Goal: Browse casually

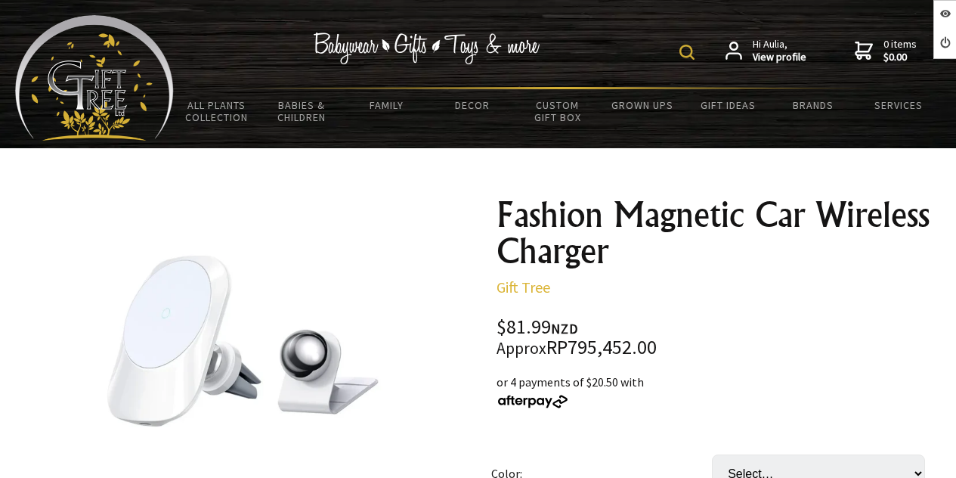
click at [570, 226] on h1 "Fashion Magnetic Car Wireless Charger" at bounding box center [717, 233] width 441 height 73
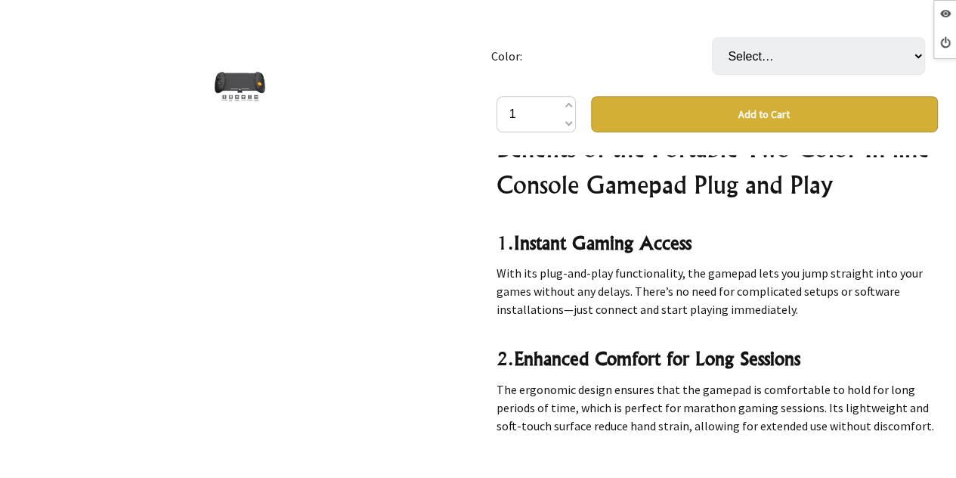
scroll to position [4256, 0]
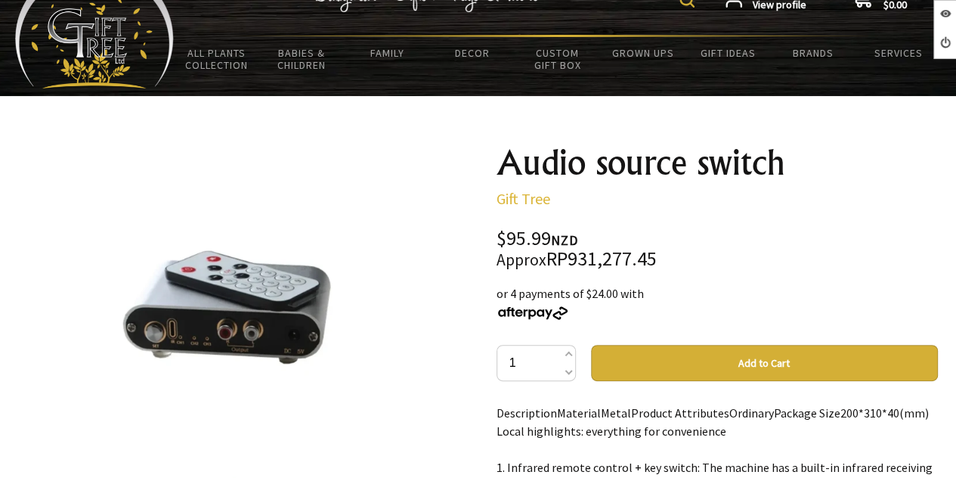
scroll to position [76, 0]
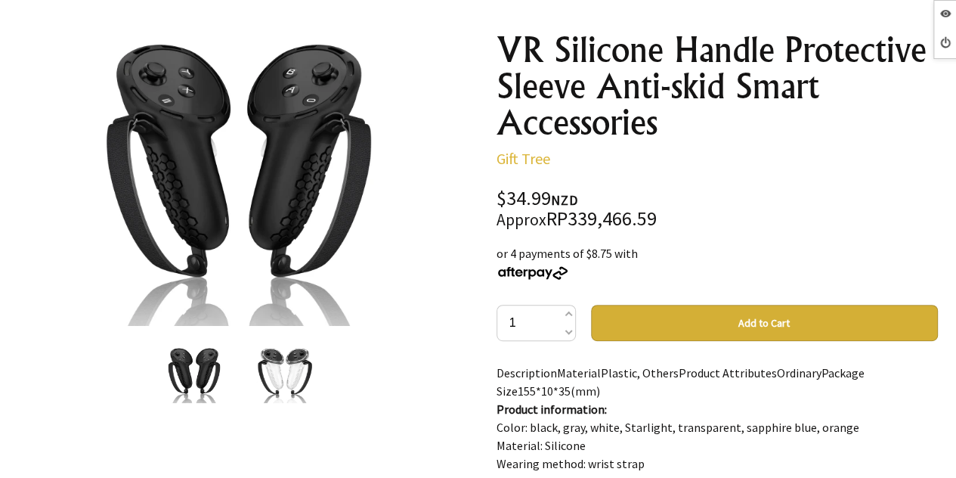
scroll to position [227, 0]
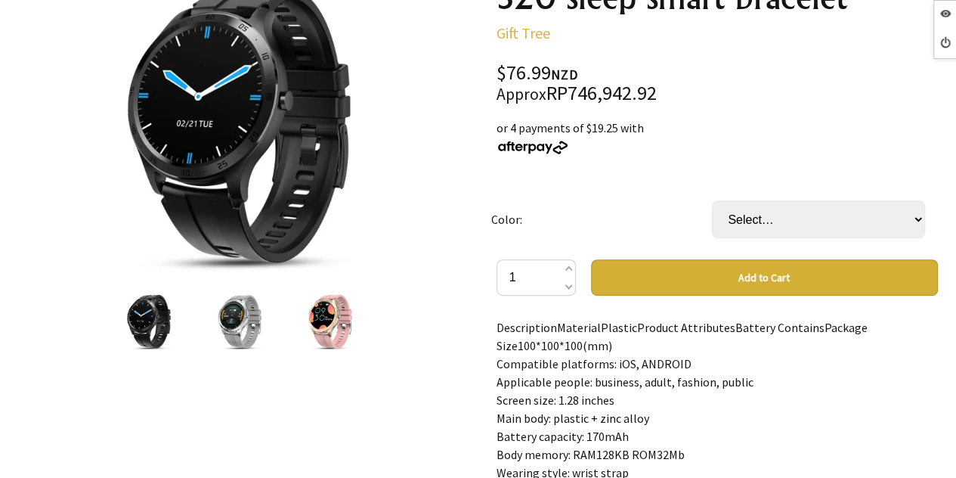
scroll to position [227, 0]
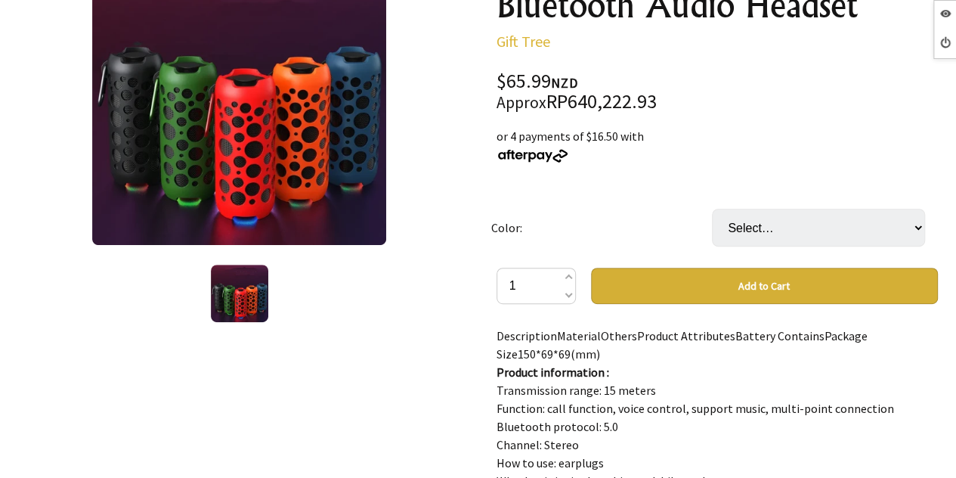
scroll to position [302, 0]
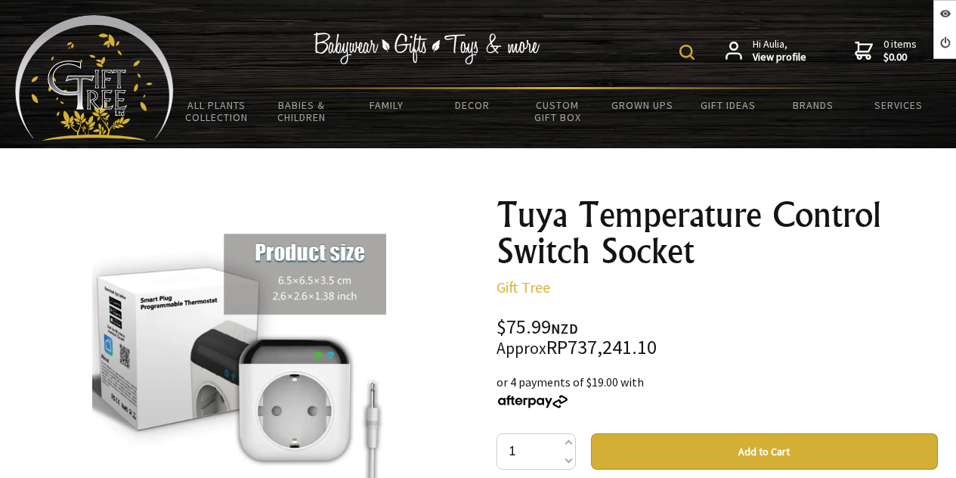
scroll to position [227, 0]
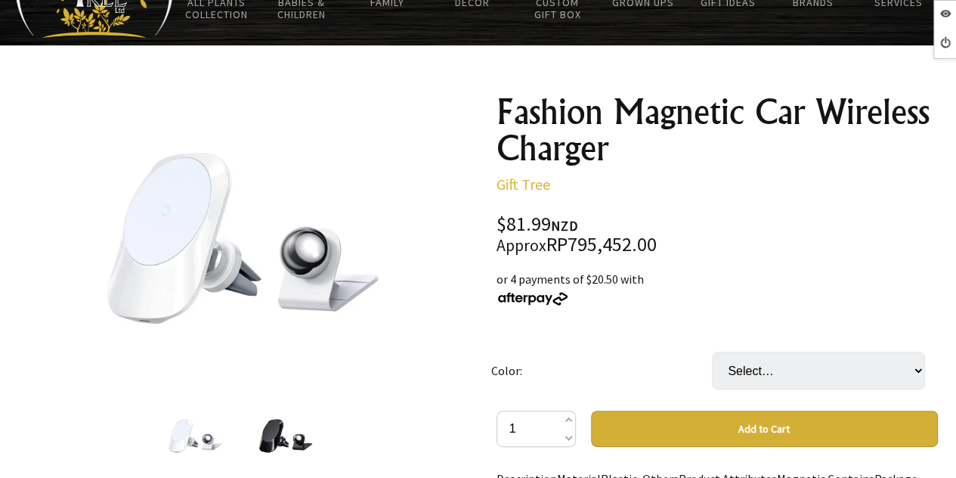
scroll to position [151, 0]
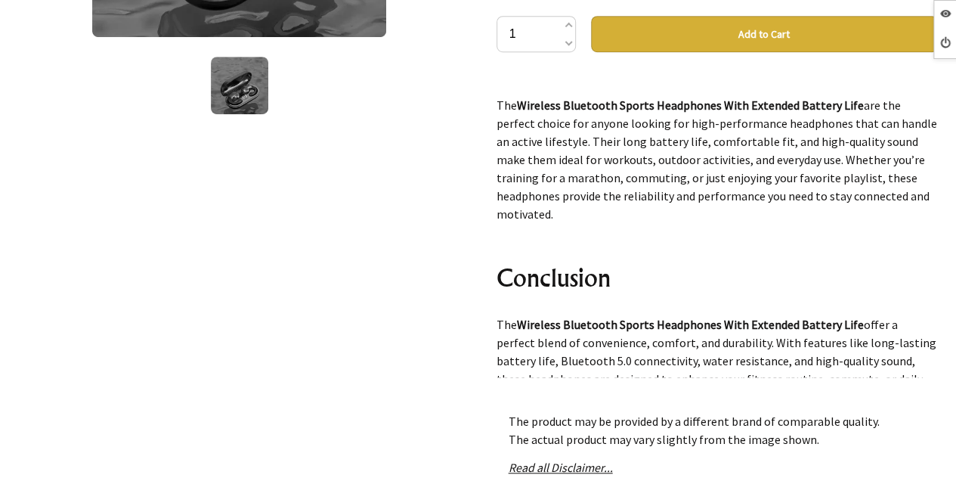
scroll to position [4683, 0]
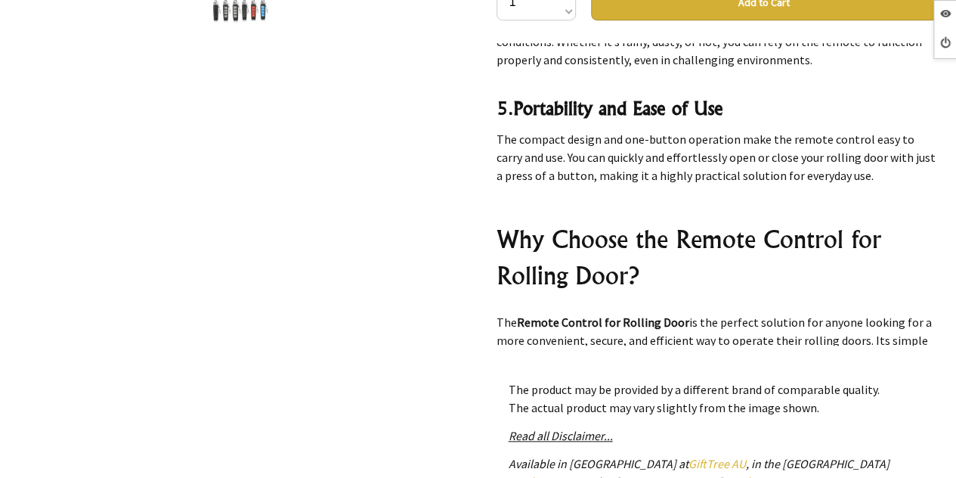
scroll to position [4530, 0]
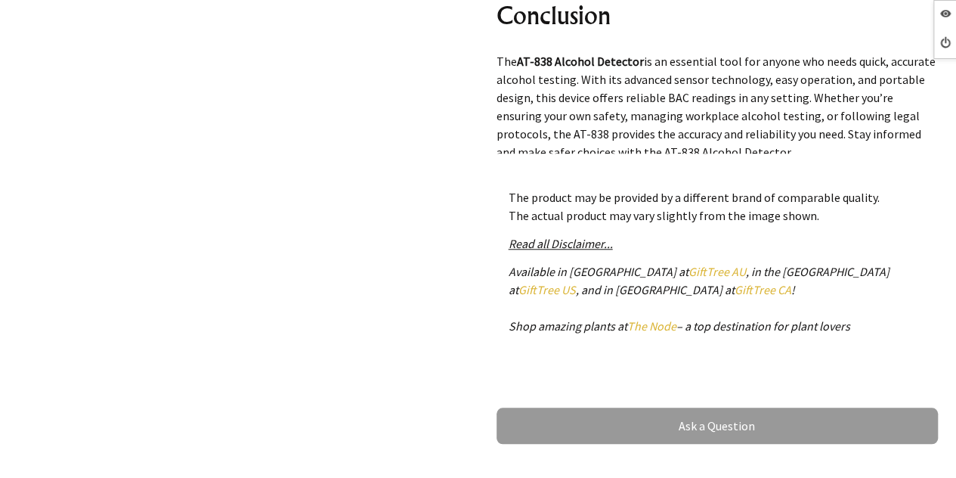
scroll to position [756, 0]
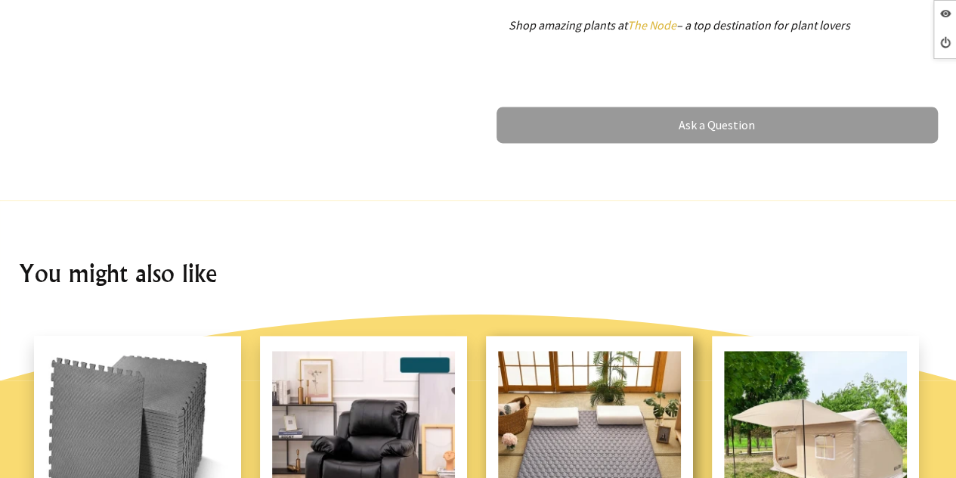
scroll to position [680, 0]
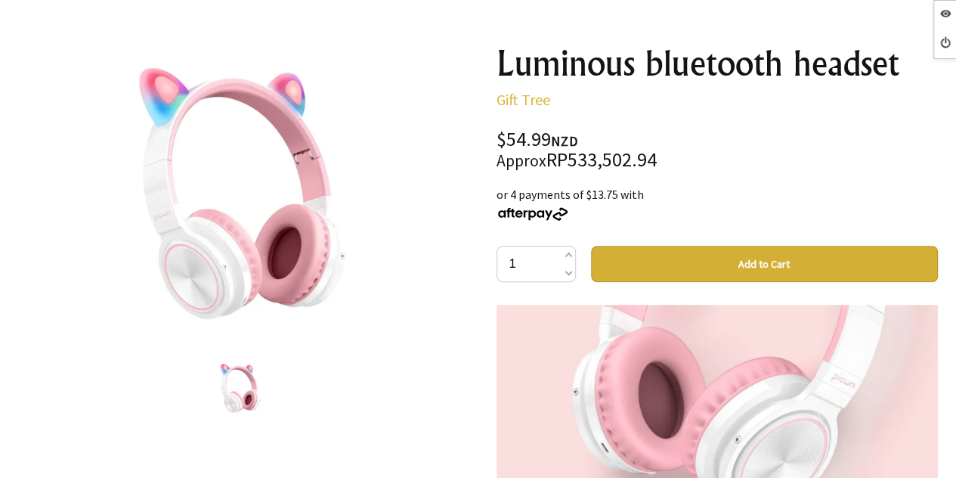
scroll to position [1890, 0]
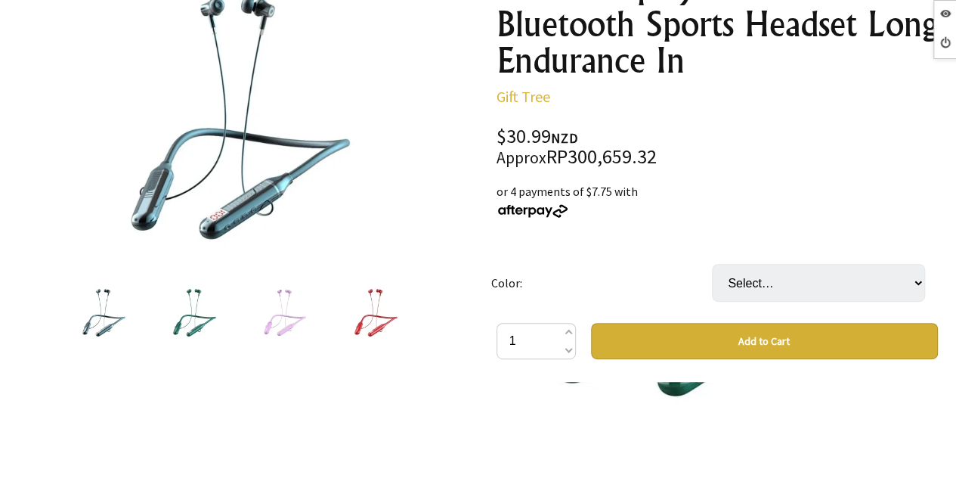
scroll to position [907, 0]
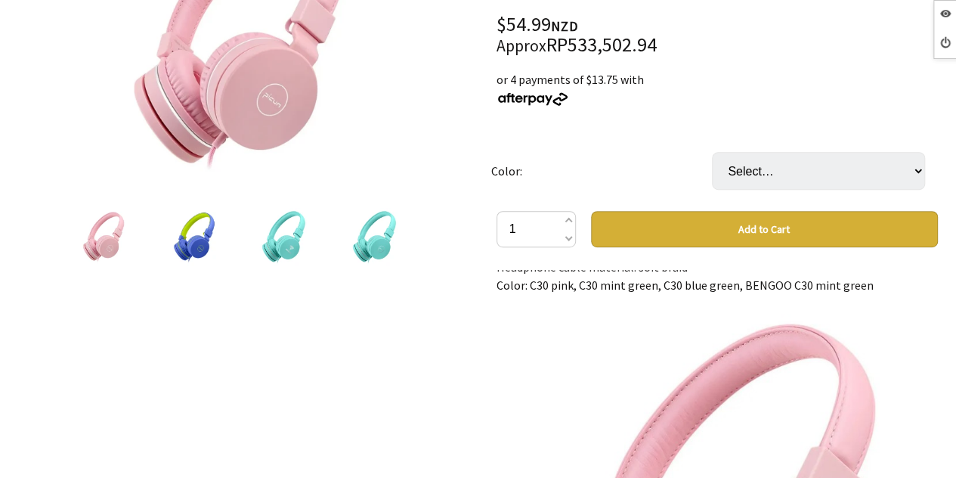
scroll to position [605, 0]
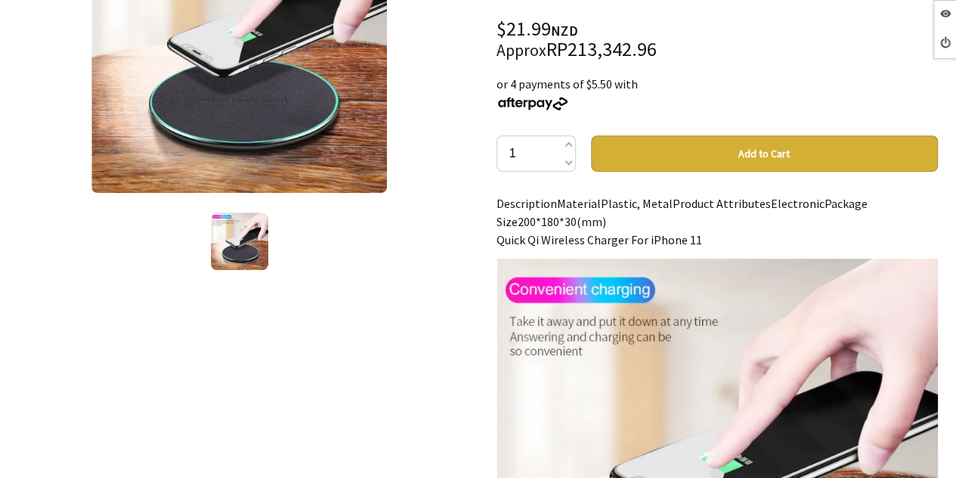
scroll to position [378, 0]
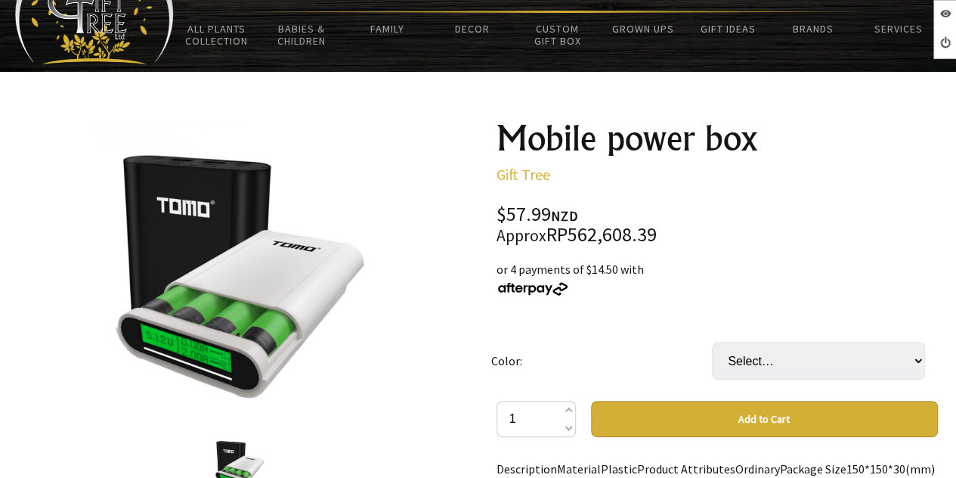
scroll to position [151, 0]
